Goal: Task Accomplishment & Management: Manage account settings

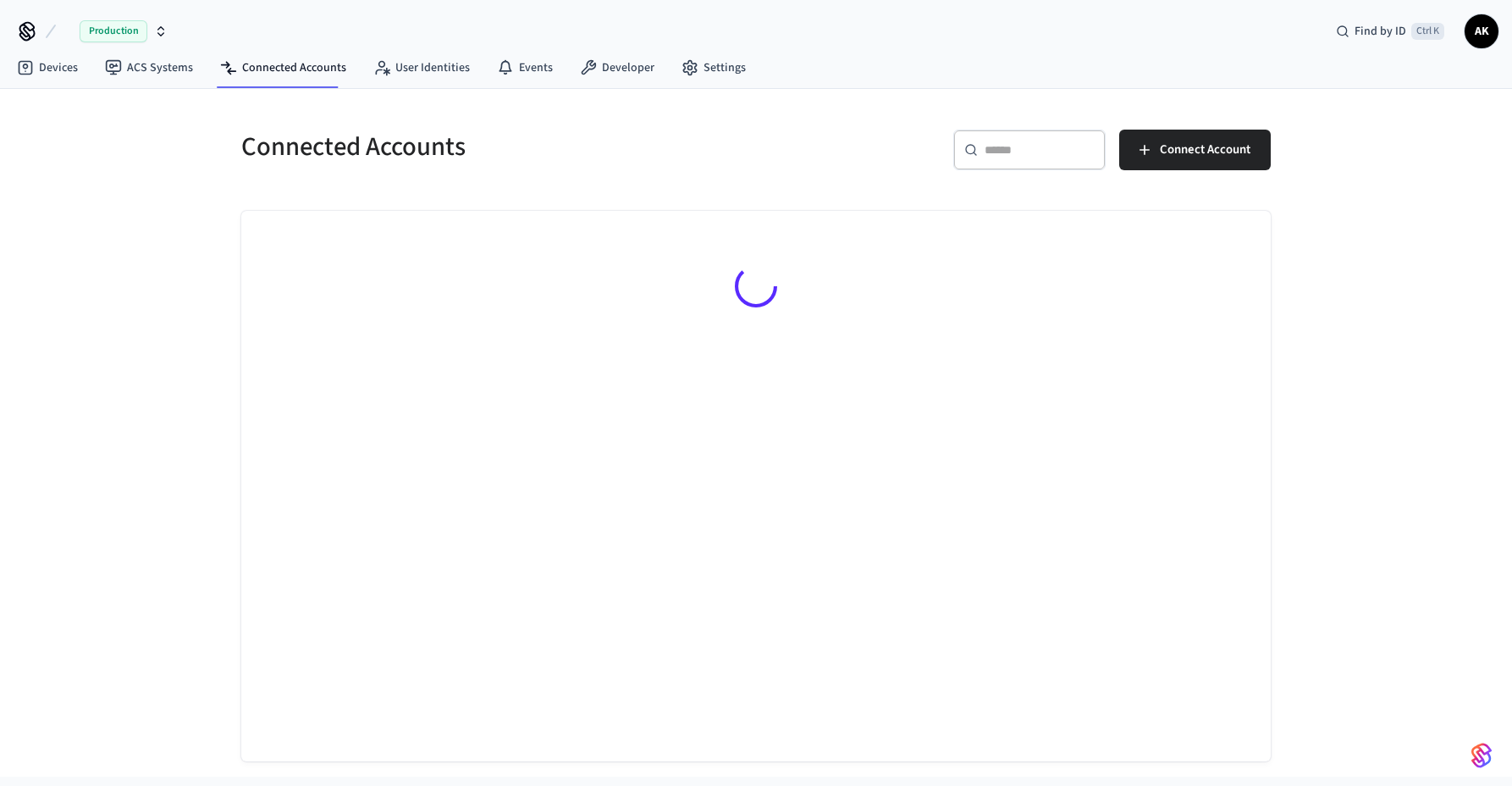
click at [145, 32] on span "Production" at bounding box center [114, 31] width 68 height 22
click at [1481, 30] on span "AK" at bounding box center [1481, 31] width 30 height 30
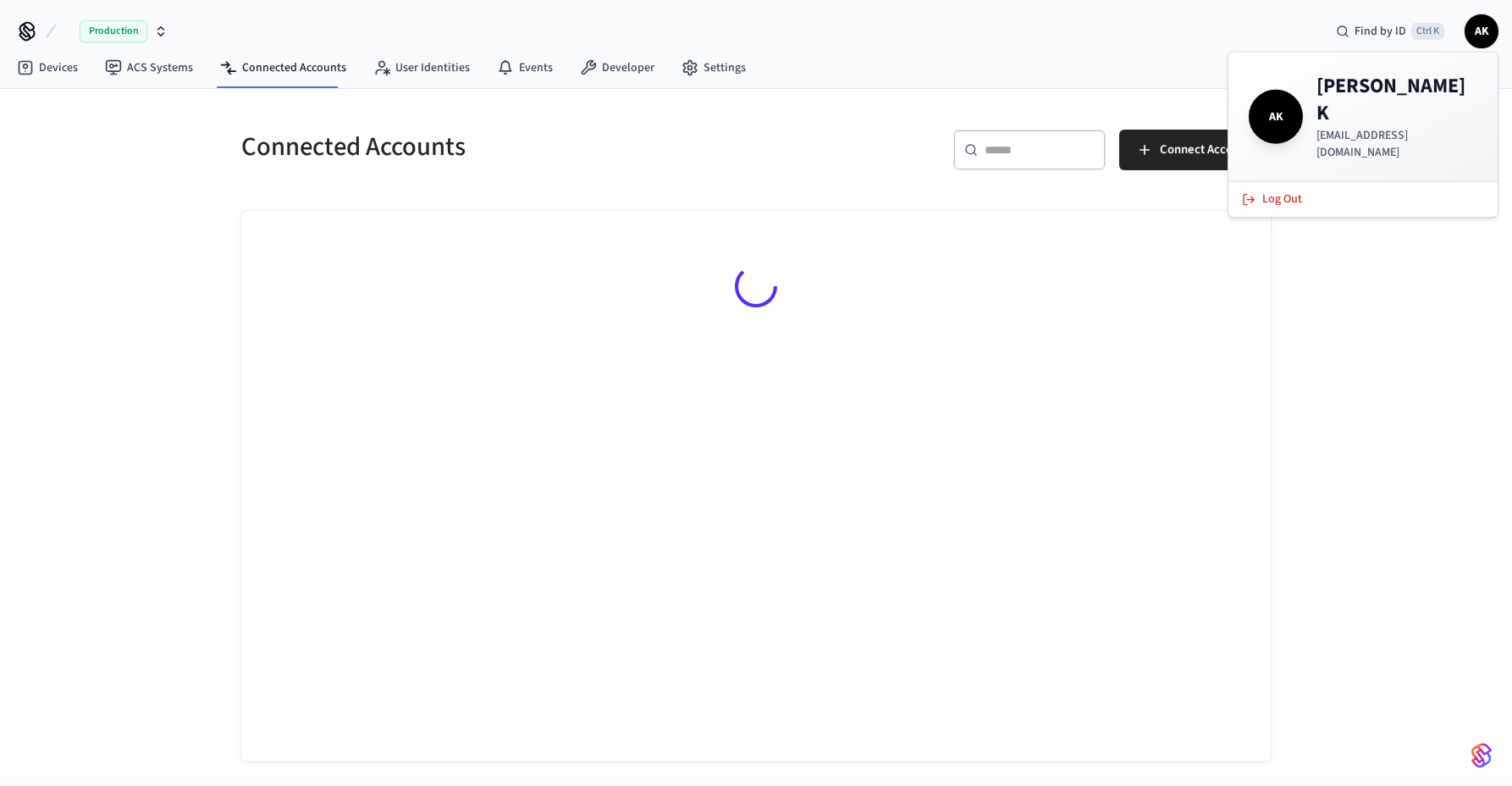
click at [1162, 24] on div "Production Find by ID Ctrl K AK" at bounding box center [756, 24] width 1512 height 49
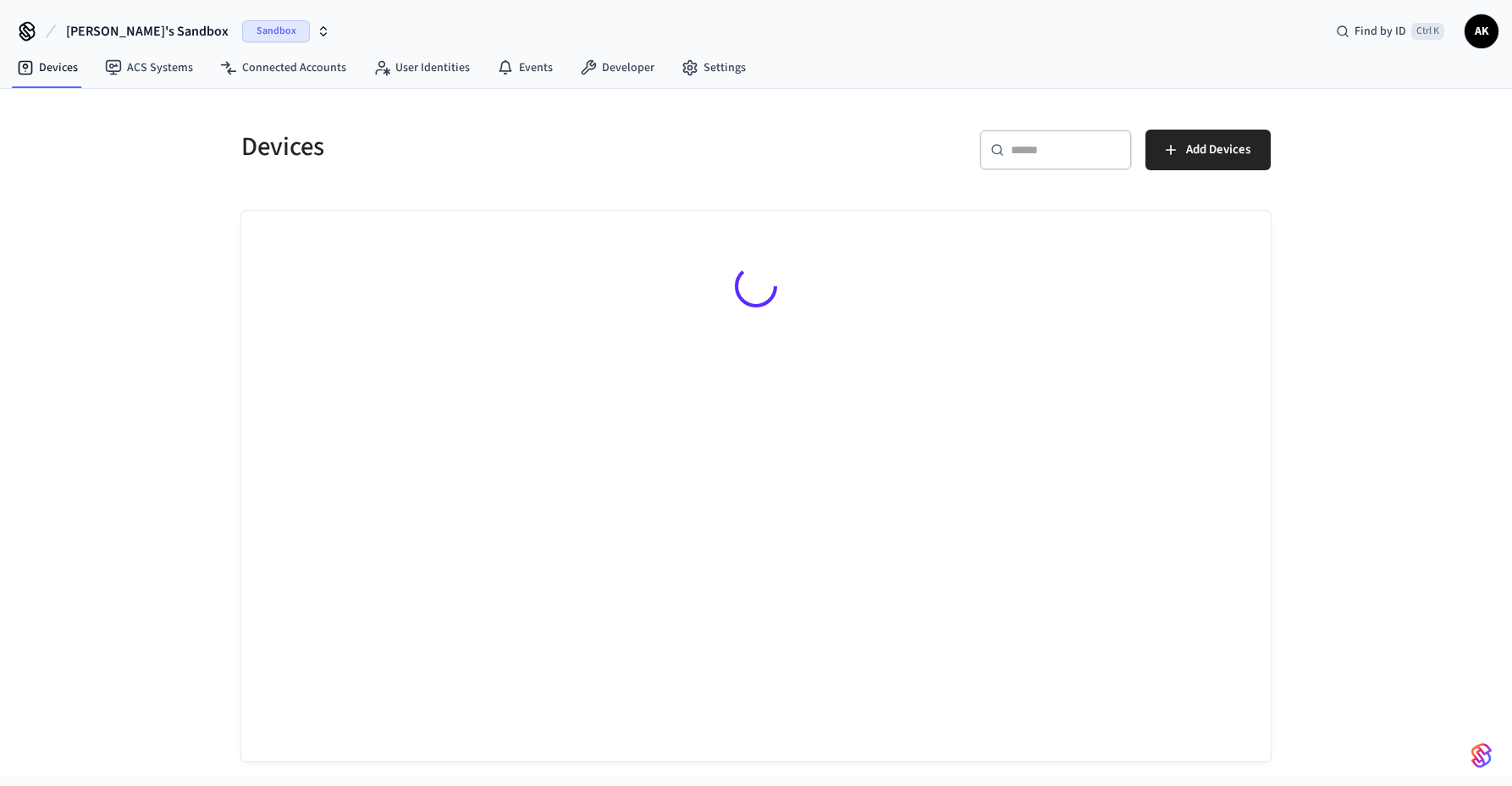
click at [1473, 50] on div "Devices ACS Systems Connected Accounts User Identities Events Developer Settings" at bounding box center [756, 69] width 1512 height 39
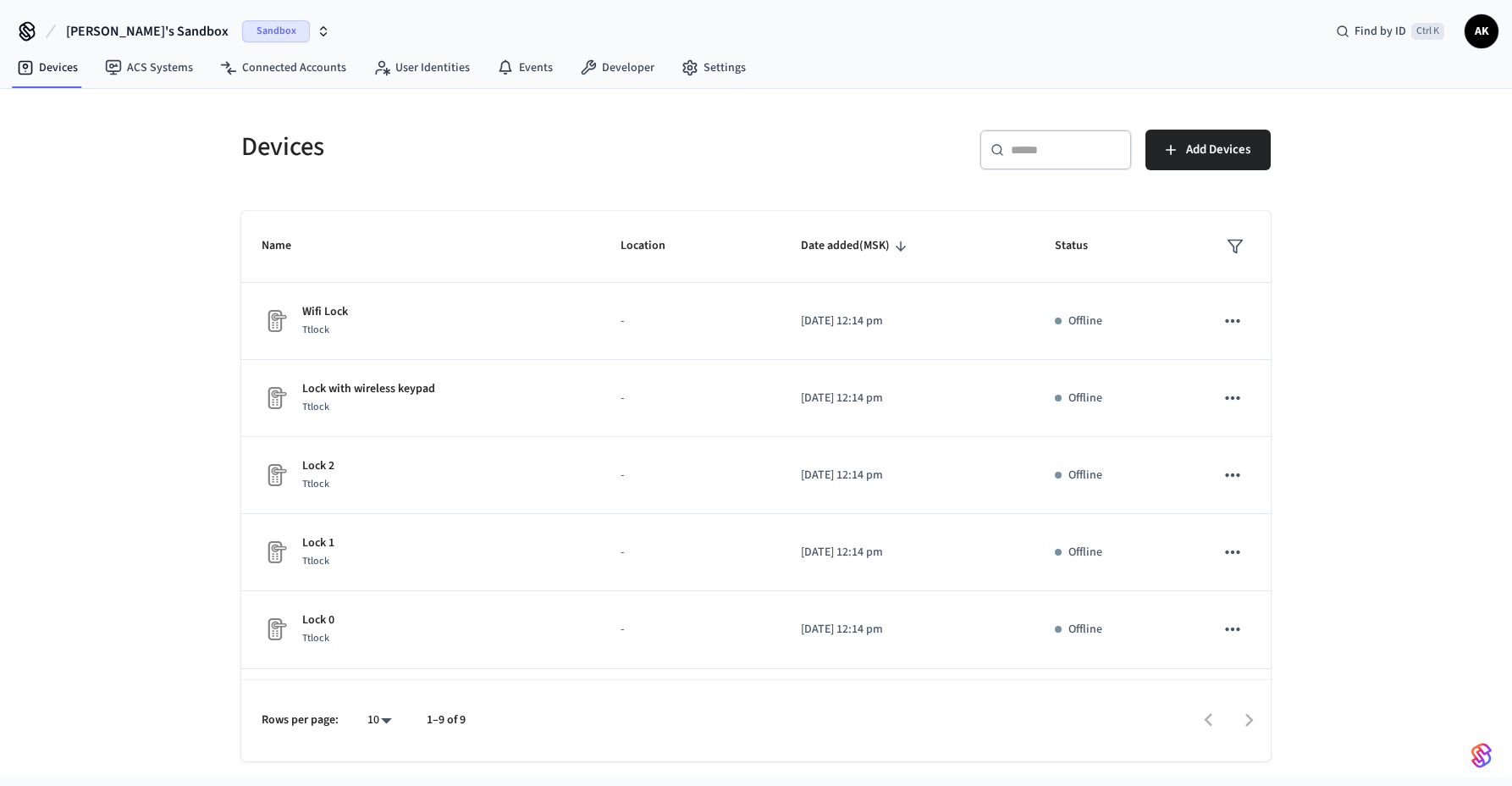
click at [1479, 37] on span "AK" at bounding box center [1481, 31] width 30 height 30
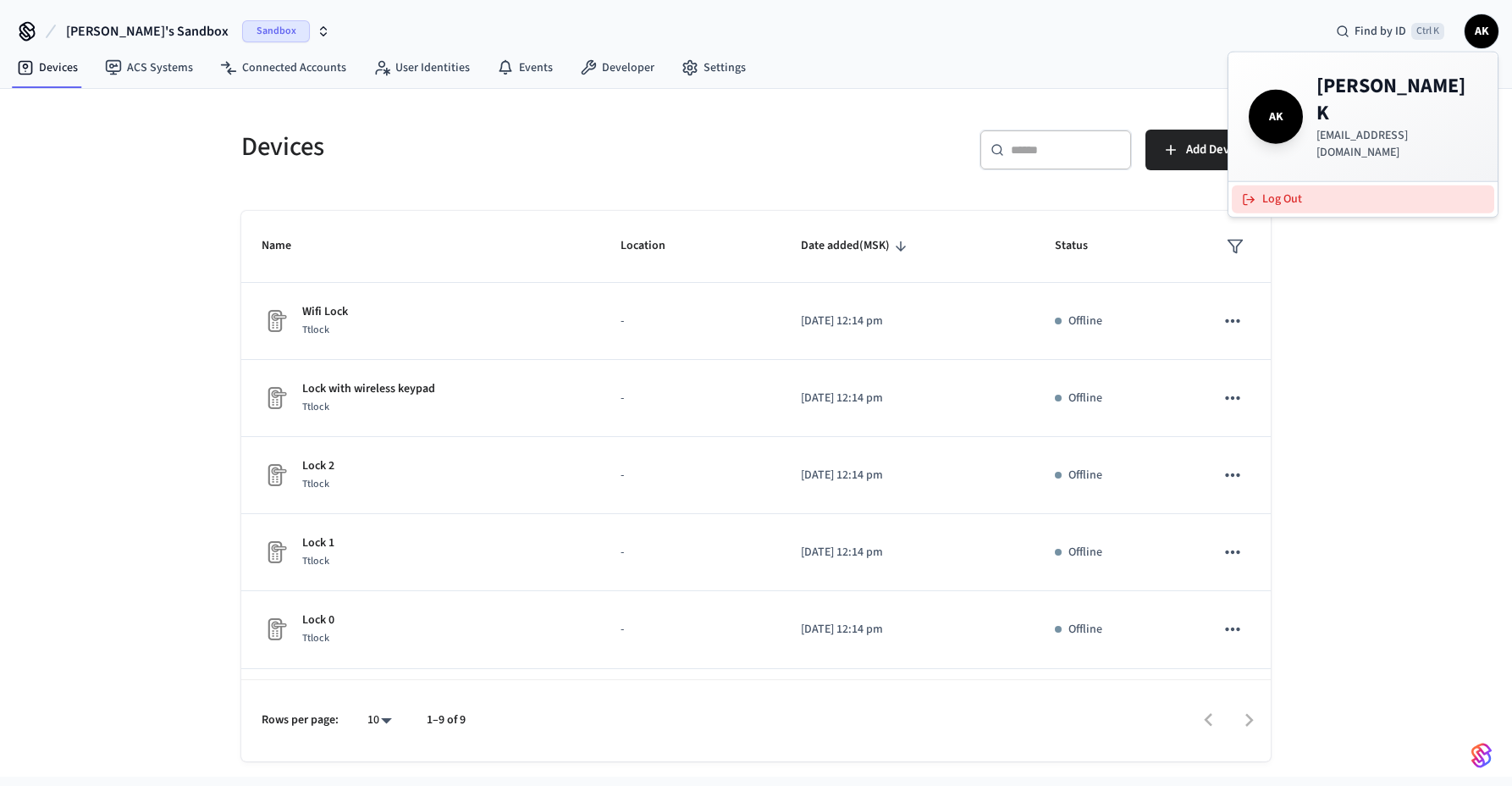
click at [1363, 185] on button "Log Out" at bounding box center [1363, 199] width 262 height 28
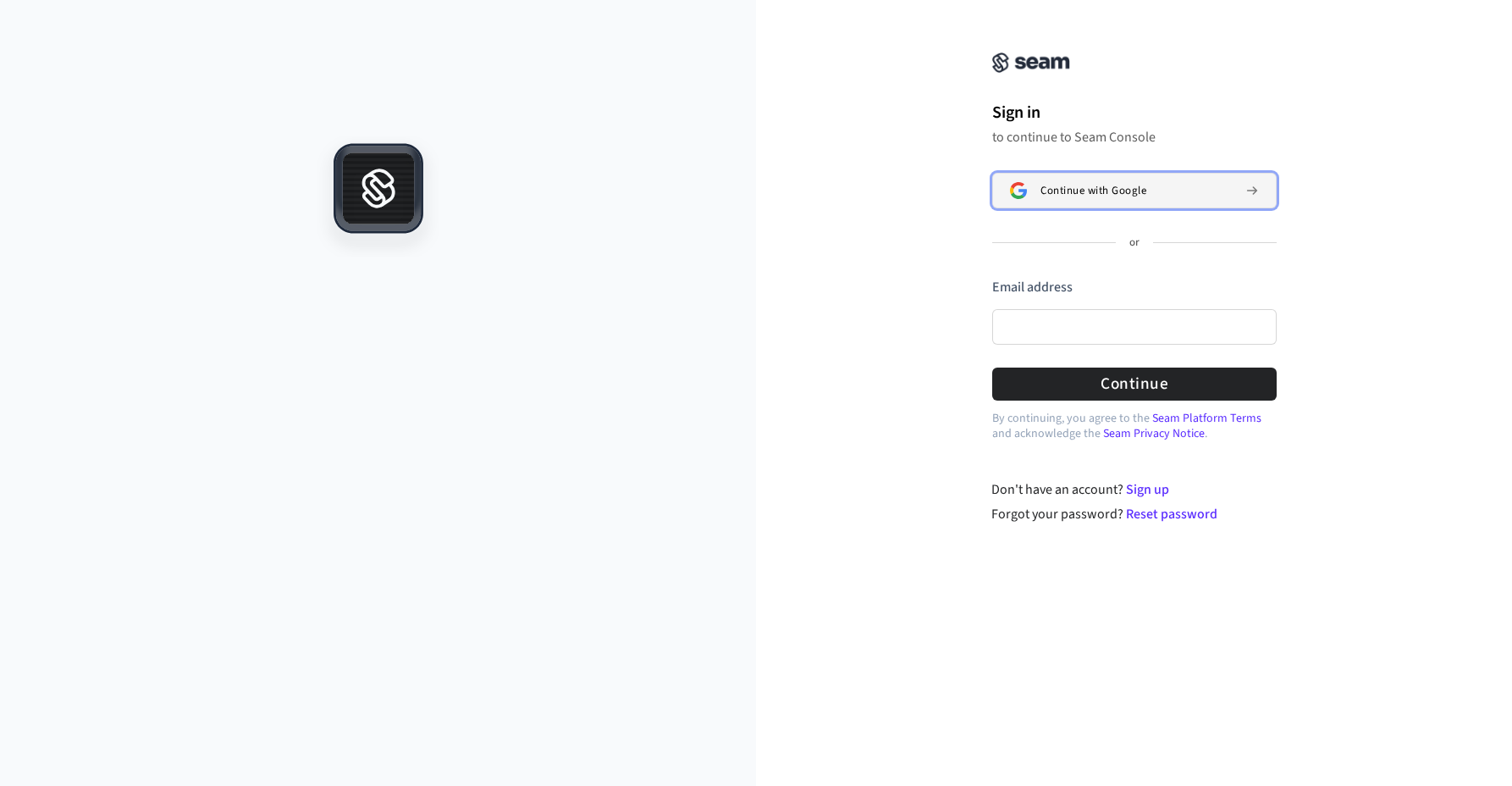
click at [1072, 185] on span "Continue with Google" at bounding box center [1093, 190] width 106 height 13
